Goal: Task Accomplishment & Management: Complete application form

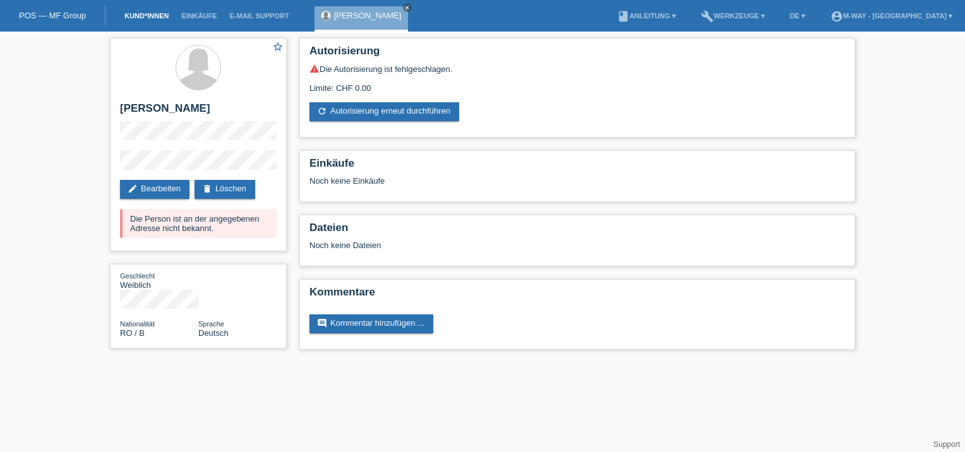
click at [144, 15] on link "Kund*innen" at bounding box center [146, 16] width 57 height 8
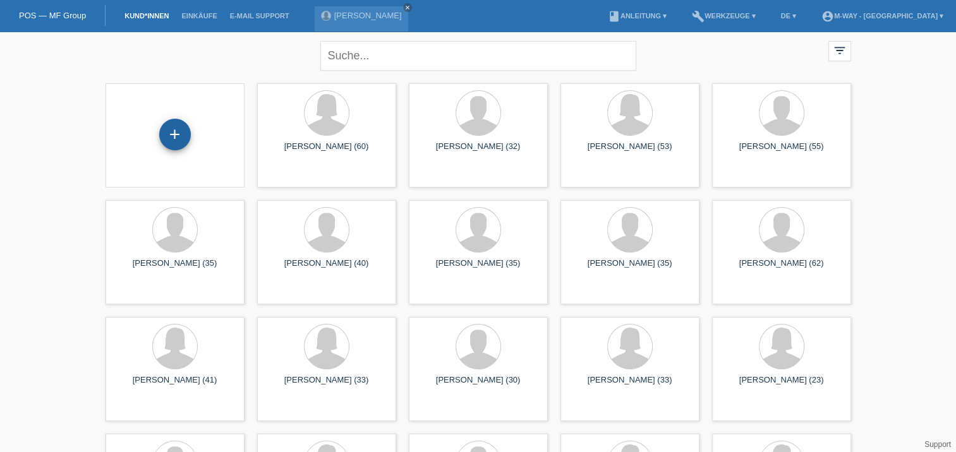
click at [177, 135] on div "+" at bounding box center [175, 135] width 32 height 32
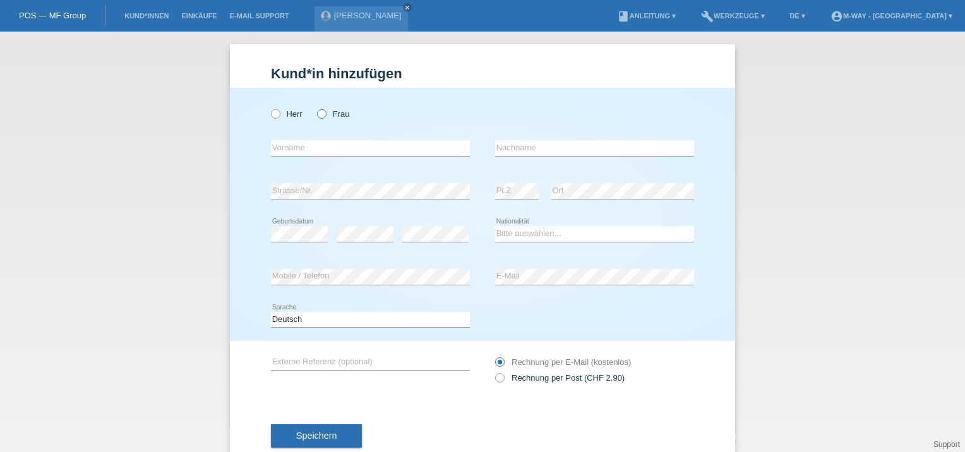
click at [315, 107] on icon at bounding box center [315, 107] width 0 height 0
click at [318, 112] on input "Frau" at bounding box center [321, 113] width 8 height 8
radio input "true"
click at [281, 146] on input "text" at bounding box center [370, 148] width 199 height 16
type input "[PERSON_NAME]"
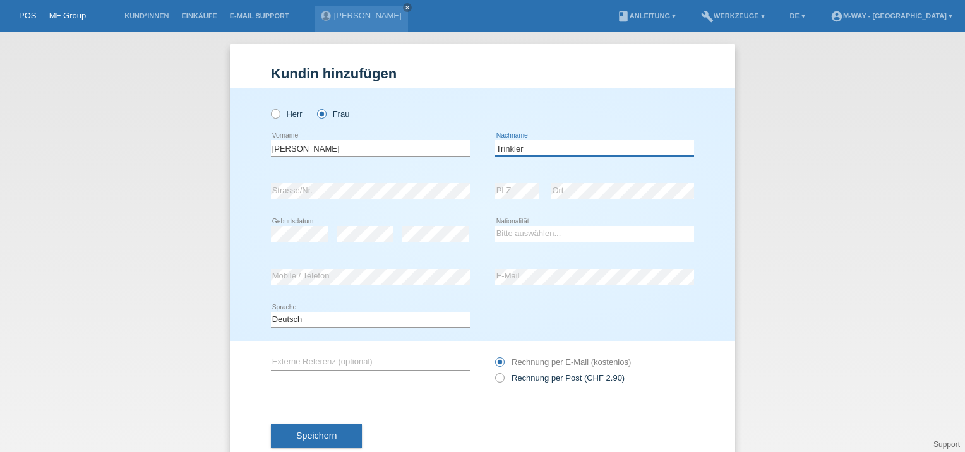
type input "[PERSON_NAME]"
click at [510, 232] on select "Bitte auswählen... Schweiz Deutschland Liechtenstein Österreich ------------ Af…" at bounding box center [594, 233] width 199 height 15
select select "CH"
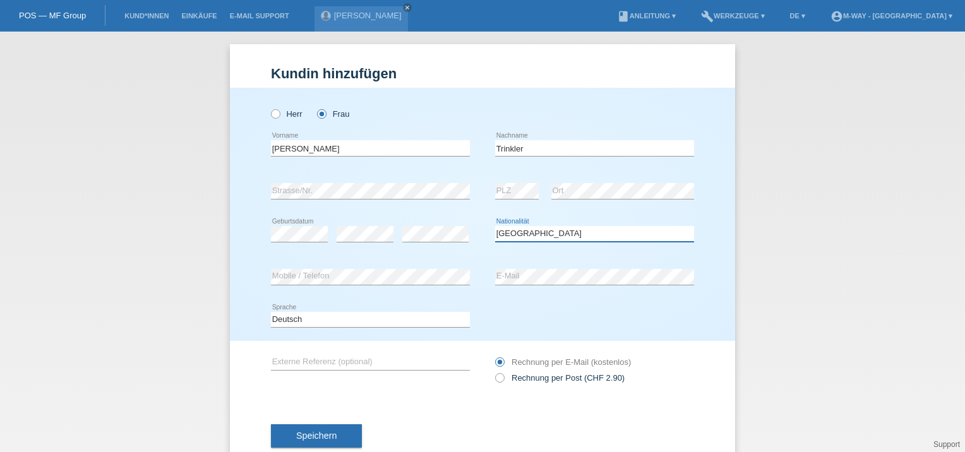
click at [495, 226] on select "Bitte auswählen... Schweiz Deutschland Liechtenstein Österreich ------------ Af…" at bounding box center [594, 233] width 199 height 15
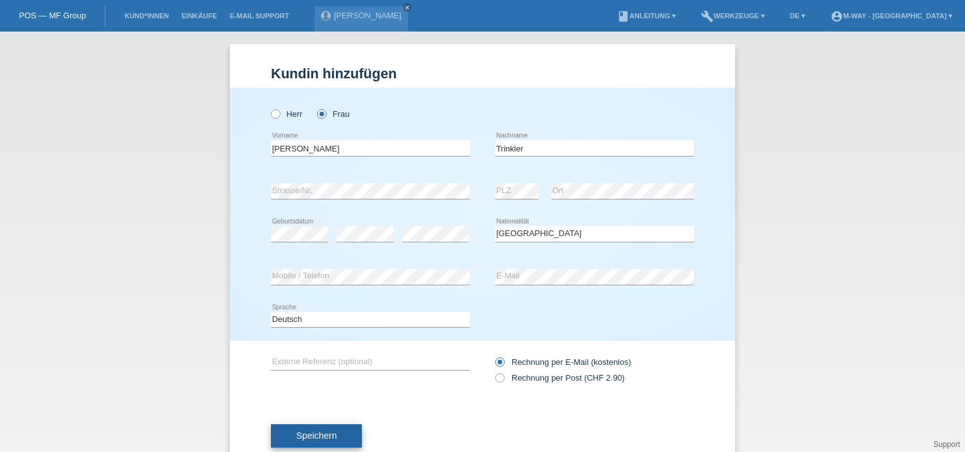
click at [316, 431] on span "Speichern" at bounding box center [316, 436] width 40 height 10
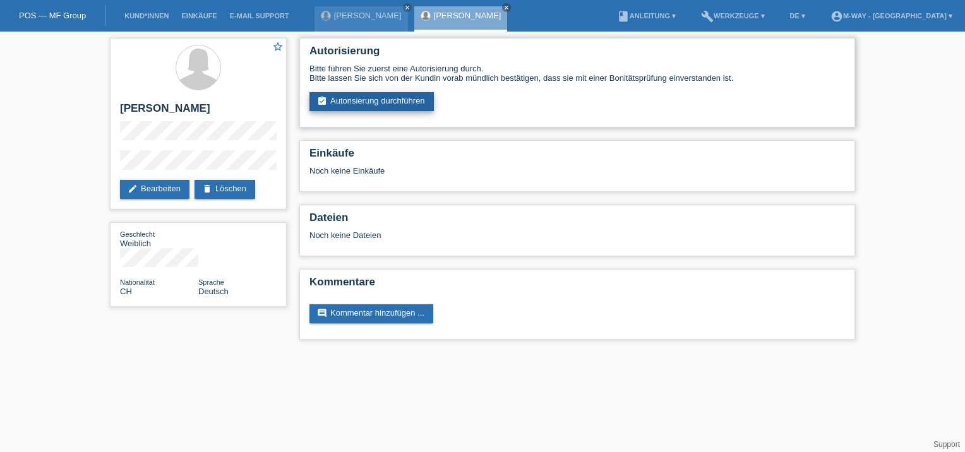
click at [360, 99] on link "assignment_turned_in Autorisierung durchführen" at bounding box center [371, 101] width 124 height 19
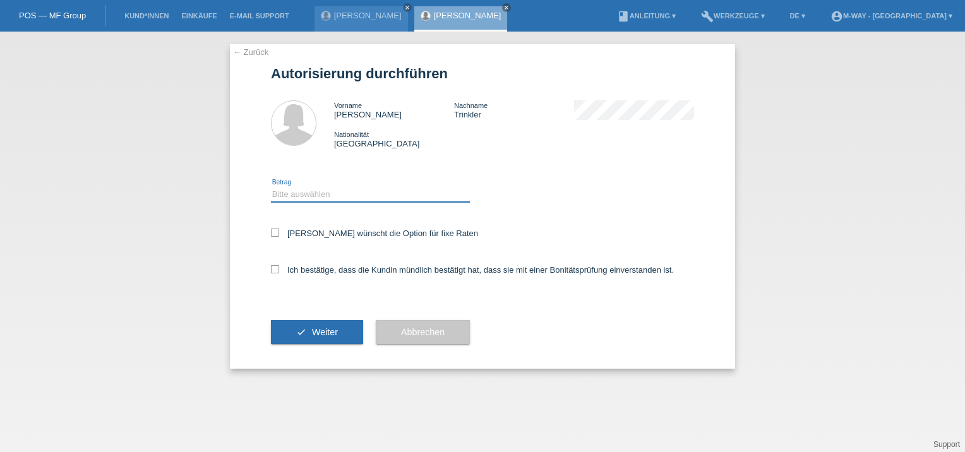
click at [306, 197] on select "Bitte auswählen CHF 1.00 - CHF 499.00 CHF 500.00 - CHF 1'999.00 CHF 2'000.00 - …" at bounding box center [370, 194] width 199 height 15
select select "3"
click at [271, 187] on select "Bitte auswählen CHF 1.00 - CHF 499.00 CHF 500.00 - CHF 1'999.00 CHF 2'000.00 - …" at bounding box center [370, 194] width 199 height 15
click at [277, 234] on icon at bounding box center [275, 233] width 8 height 8
click at [277, 234] on input "Kundin wünscht die Option für fixe Raten" at bounding box center [275, 233] width 8 height 8
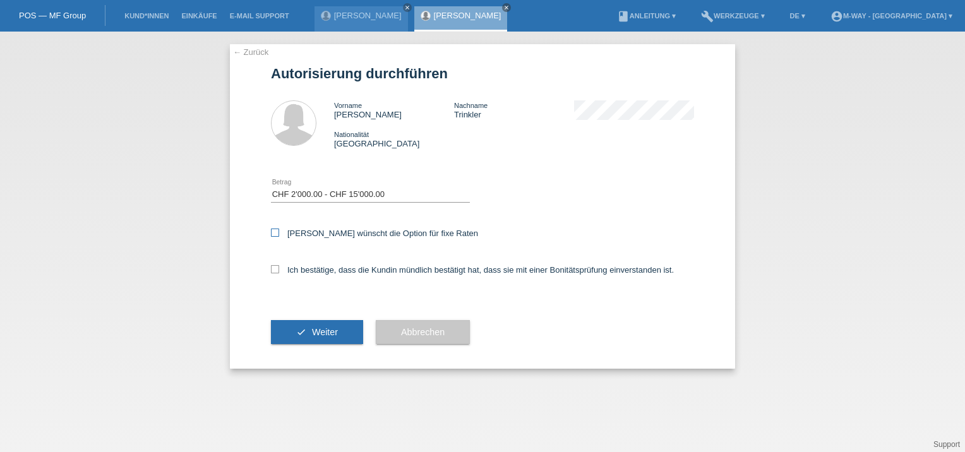
checkbox input "true"
click at [275, 271] on icon at bounding box center [275, 269] width 8 height 8
click at [275, 271] on input "Ich bestätige, dass die Kundin mündlich bestätigt hat, dass sie mit einer Bonit…" at bounding box center [275, 269] width 8 height 8
checkbox input "true"
click at [333, 330] on span "Weiter" at bounding box center [325, 332] width 26 height 10
